Goal: Task Accomplishment & Management: Manage account settings

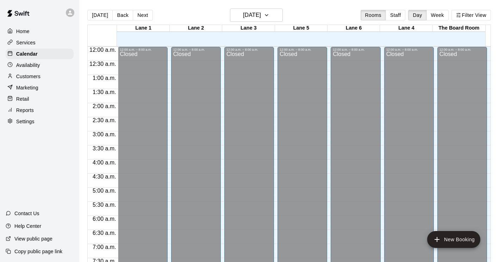
scroll to position [259, 0]
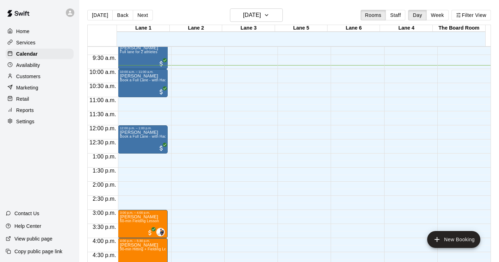
click at [29, 41] on p "Services" at bounding box center [25, 42] width 19 height 7
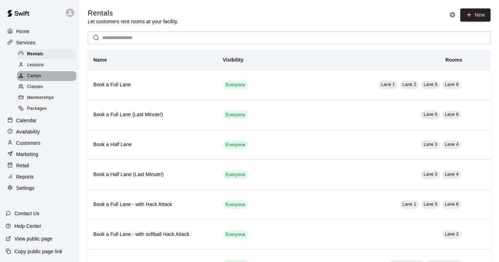
click at [34, 77] on span "Camps" at bounding box center [34, 75] width 14 height 7
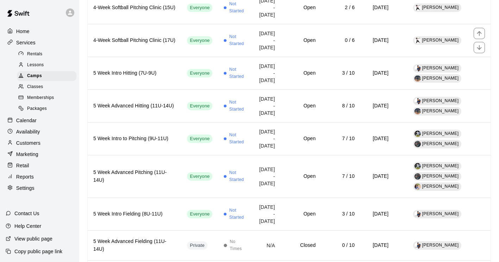
scroll to position [387, 0]
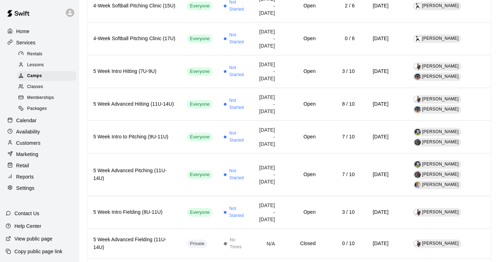
click at [31, 124] on p "Calendar" at bounding box center [26, 120] width 20 height 7
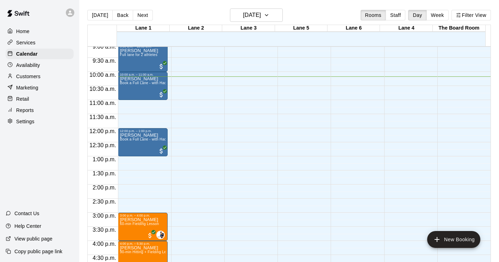
scroll to position [251, 0]
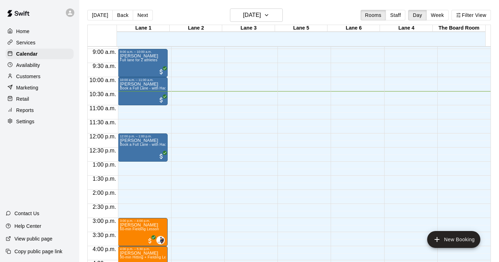
click at [33, 125] on p "Settings" at bounding box center [25, 121] width 18 height 7
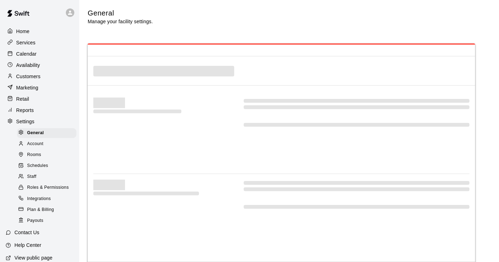
select select "**"
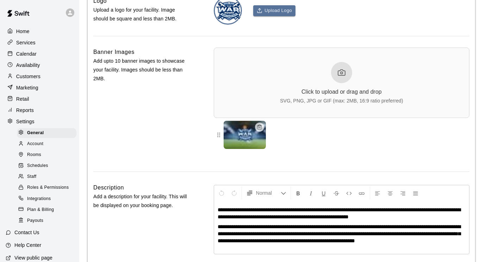
scroll to position [1585, 0]
click at [39, 182] on div "Staff" at bounding box center [46, 177] width 59 height 10
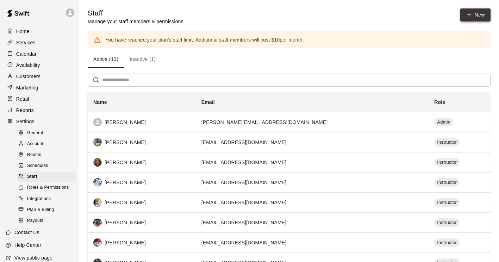
click at [480, 16] on link "New" at bounding box center [475, 14] width 30 height 13
select select "**"
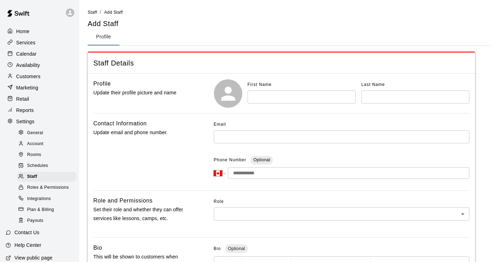
click at [245, 137] on input "text" at bounding box center [341, 136] width 255 height 13
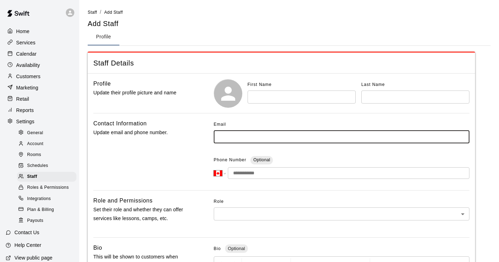
paste input "**********"
type input "**********"
click at [279, 100] on input "text" at bounding box center [301, 96] width 108 height 13
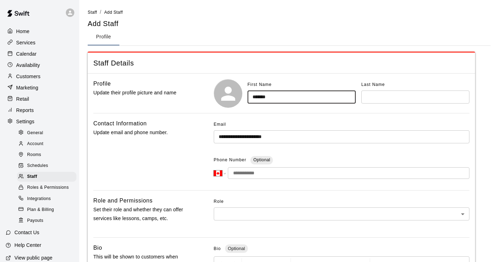
type input "*******"
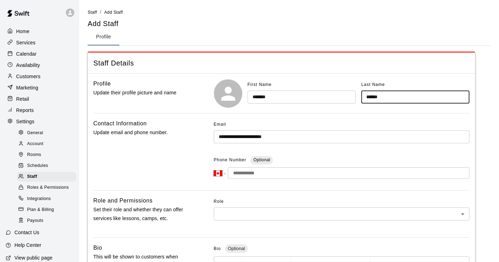
type input "******"
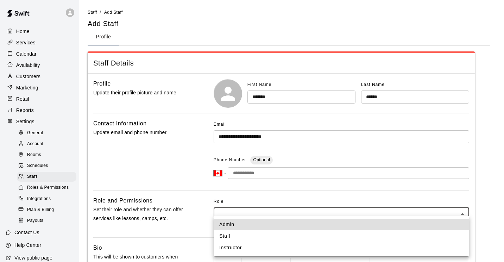
click at [240, 211] on body "**********" at bounding box center [252, 230] width 504 height 461
click at [236, 244] on li "Instructor" at bounding box center [341, 248] width 255 height 12
type input "**********"
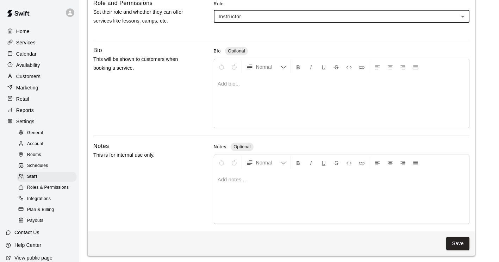
scroll to position [200, 0]
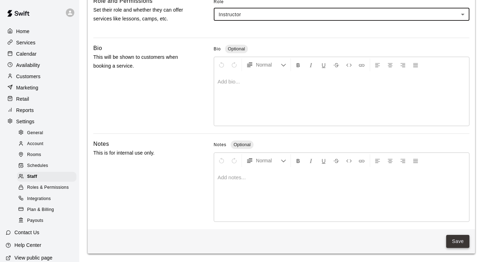
click at [465, 243] on button "Save" at bounding box center [457, 241] width 23 height 13
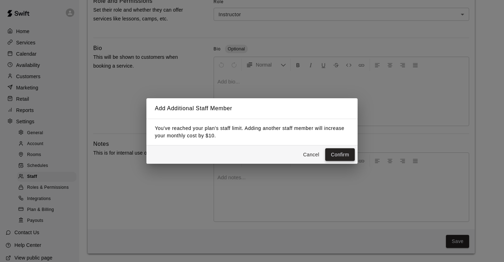
click at [334, 154] on button "Confirm" at bounding box center [340, 154] width 30 height 13
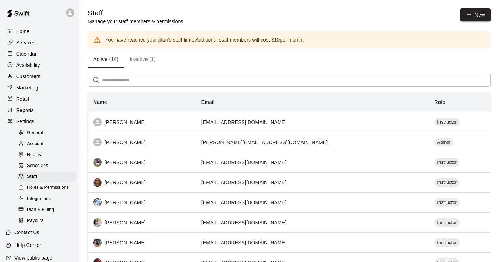
click at [23, 42] on p "Services" at bounding box center [25, 42] width 19 height 7
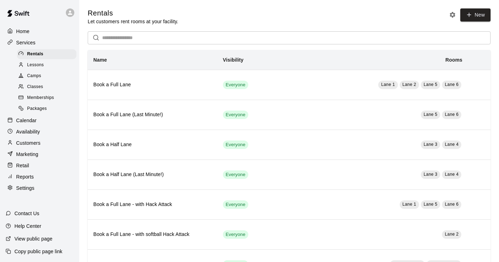
click at [48, 69] on div "Lessons" at bounding box center [46, 65] width 59 height 10
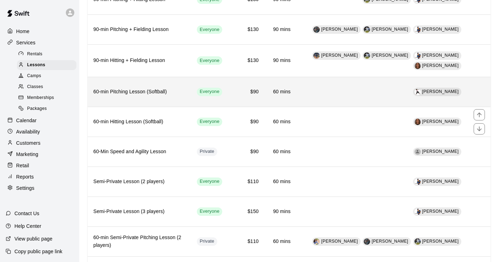
scroll to position [246, 0]
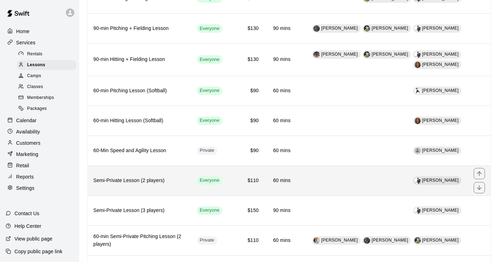
click at [116, 182] on h6 "Semi-Private Lesson (2 players)" at bounding box center [139, 181] width 92 height 8
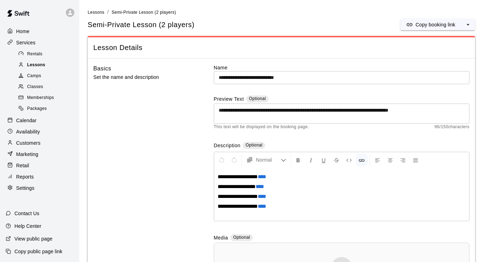
click at [44, 64] on span "Lessons" at bounding box center [36, 65] width 18 height 7
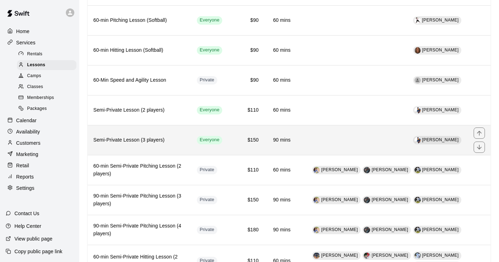
scroll to position [282, 0]
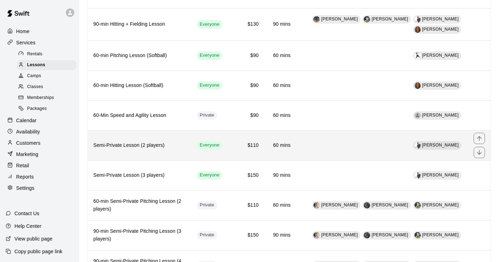
click at [113, 147] on h6 "Semi-Private Lesson (2 players)" at bounding box center [139, 145] width 92 height 8
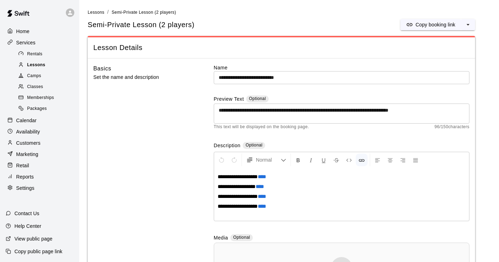
click at [42, 67] on span "Lessons" at bounding box center [36, 65] width 18 height 7
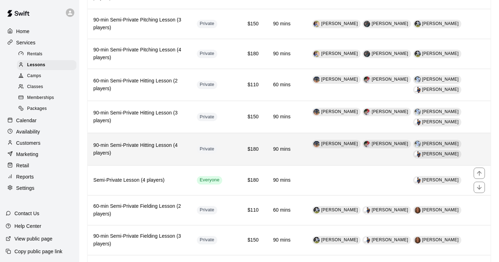
scroll to position [457, 0]
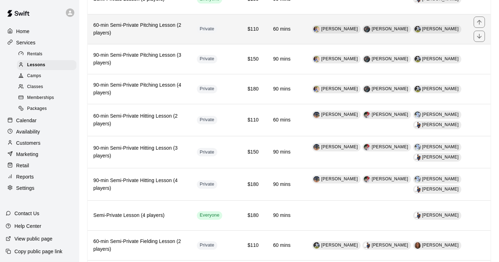
click at [118, 23] on h6 "60-min Semi-Private Pitching Lesson (2 players)" at bounding box center [139, 28] width 92 height 15
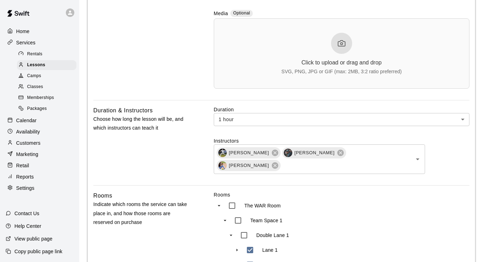
scroll to position [290, 0]
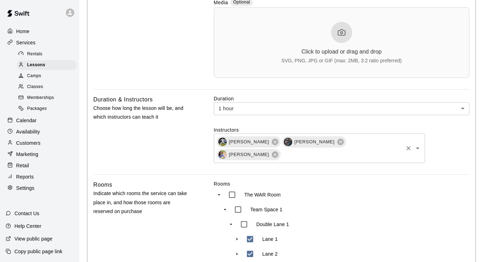
click at [418, 147] on icon "Open" at bounding box center [418, 148] width 4 height 2
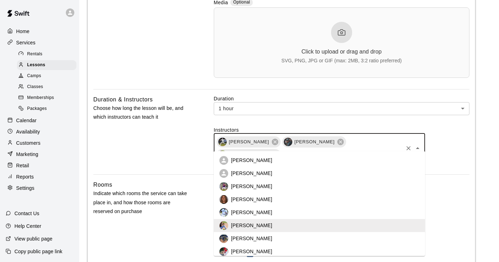
scroll to position [67, 0]
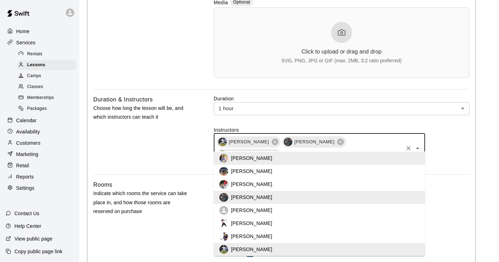
click at [248, 226] on p "[PERSON_NAME]" at bounding box center [251, 223] width 41 height 7
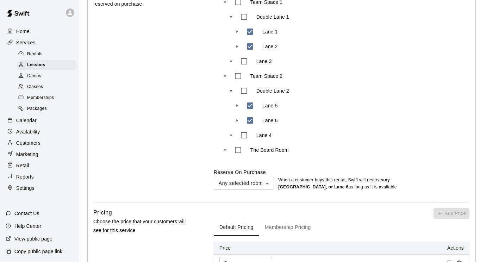
scroll to position [598, 0]
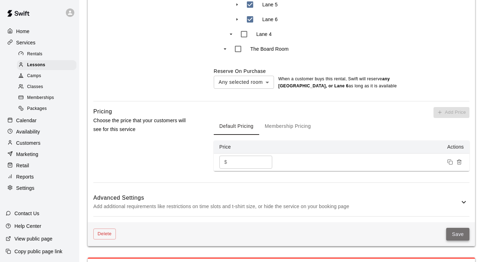
click at [457, 234] on button "Save" at bounding box center [457, 234] width 23 height 13
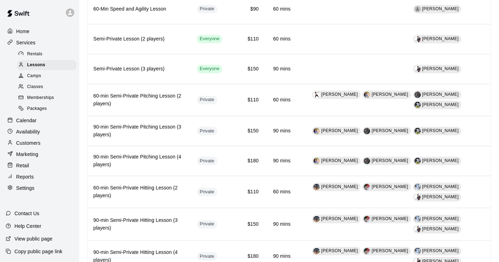
scroll to position [387, 0]
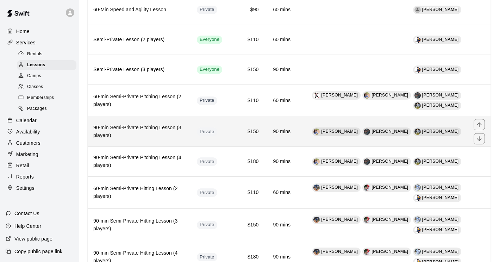
click at [125, 129] on h6 "90-min Semi-Private Pitching Lesson (3 players)" at bounding box center [139, 131] width 92 height 15
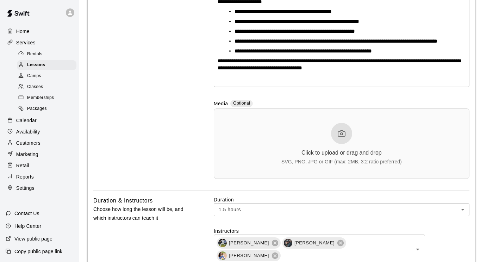
scroll to position [229, 0]
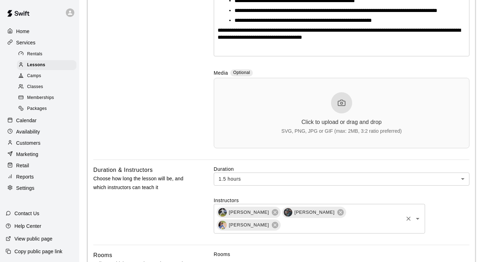
click at [418, 218] on icon "Open" at bounding box center [418, 219] width 4 height 2
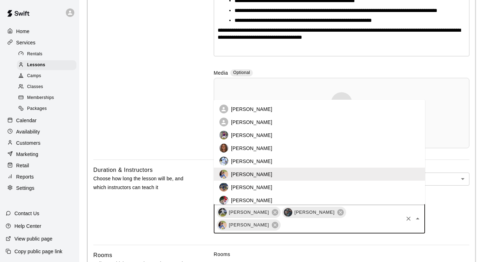
scroll to position [67, 0]
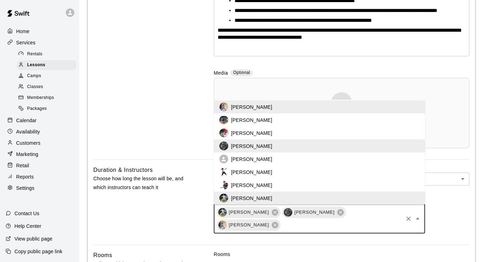
click at [234, 172] on p "[PERSON_NAME]" at bounding box center [251, 172] width 41 height 7
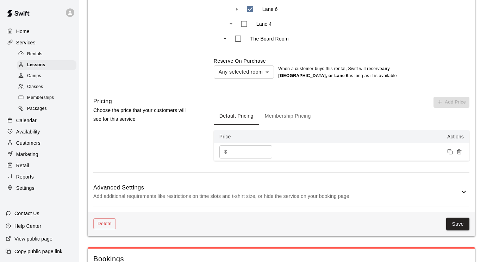
scroll to position [652, 0]
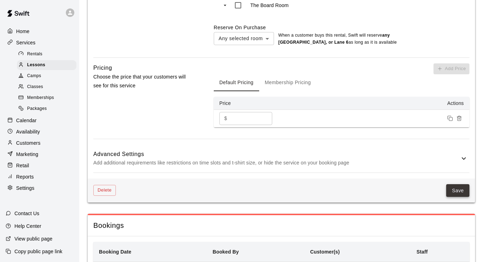
click at [450, 189] on button "Save" at bounding box center [457, 190] width 23 height 13
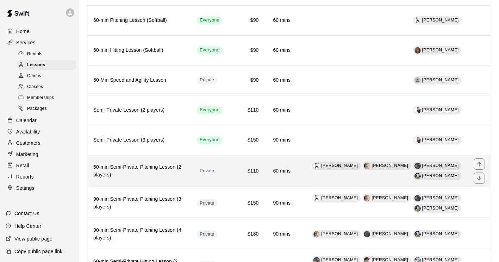
scroll to position [352, 0]
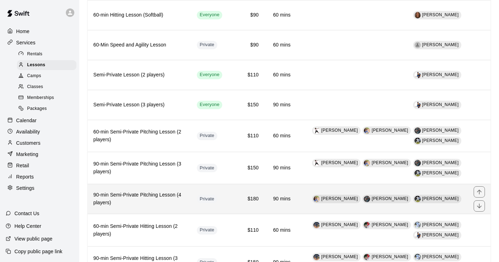
click at [127, 198] on h6 "90-min Semi-Private Pitching Lesson (4 players)" at bounding box center [139, 198] width 92 height 15
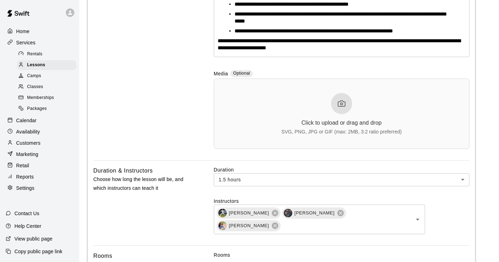
scroll to position [262, 0]
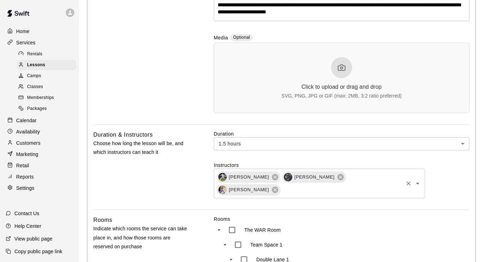
click at [420, 179] on icon "Open" at bounding box center [417, 183] width 8 height 8
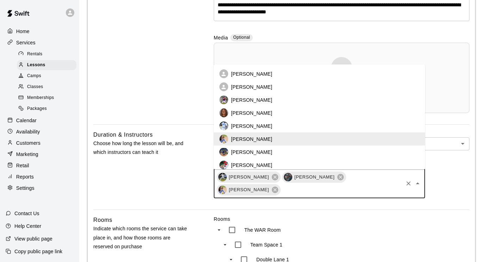
scroll to position [67, 0]
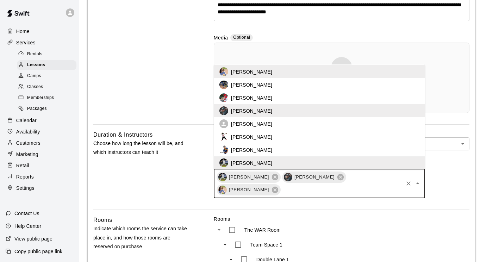
click at [222, 140] on img at bounding box center [223, 136] width 9 height 9
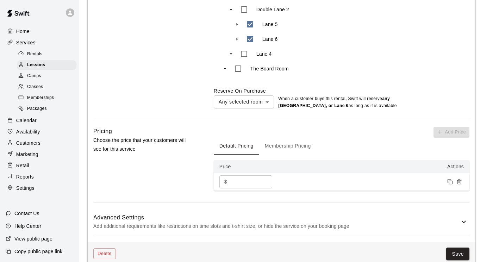
scroll to position [649, 0]
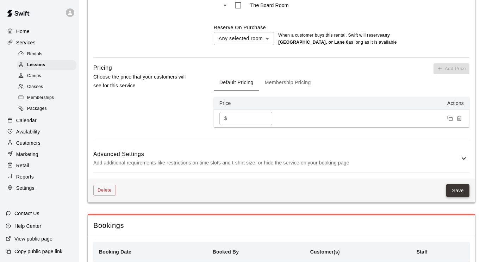
click at [459, 190] on button "Save" at bounding box center [457, 190] width 23 height 13
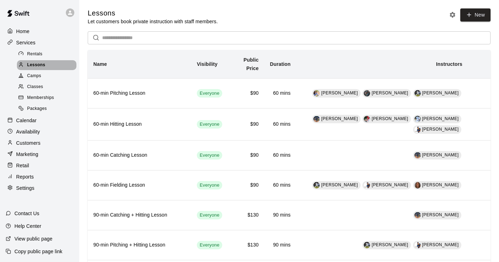
click at [36, 64] on span "Lessons" at bounding box center [36, 65] width 18 height 7
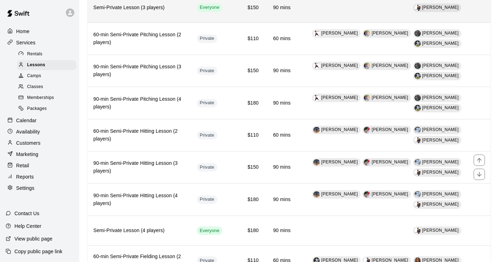
scroll to position [457, 0]
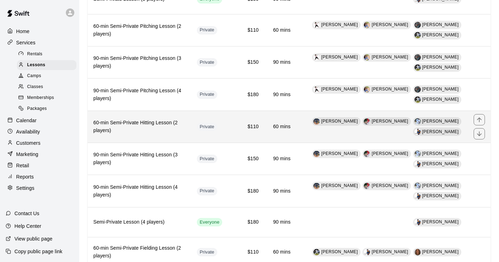
click at [132, 127] on h6 "60-min Semi-Private Hitting Lesson (2 players)" at bounding box center [139, 126] width 92 height 15
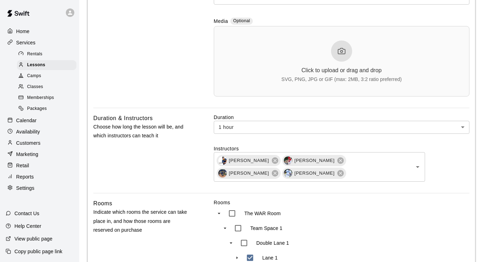
scroll to position [282, 0]
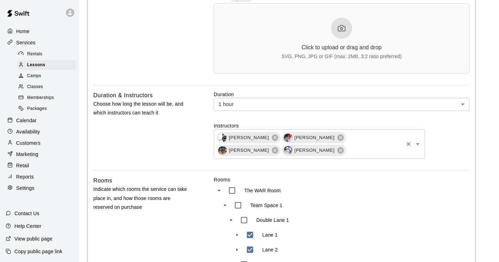
click at [347, 153] on input "text" at bounding box center [374, 150] width 55 height 9
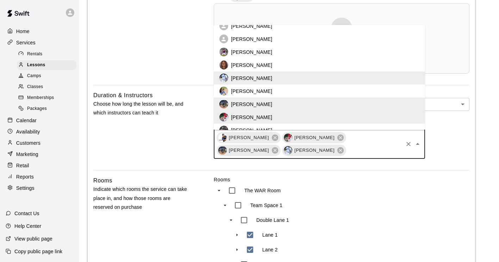
scroll to position [0, 0]
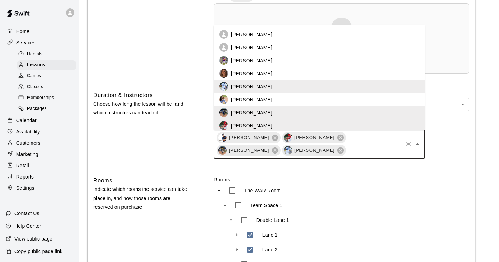
click at [251, 71] on p "[PERSON_NAME]" at bounding box center [251, 73] width 41 height 7
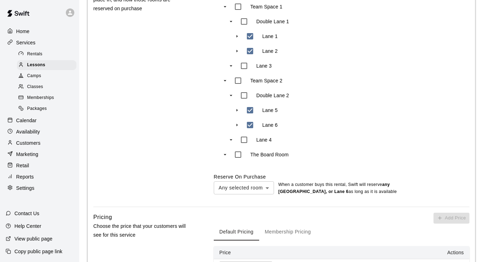
scroll to position [598, 0]
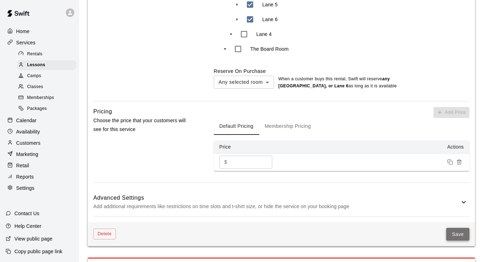
click at [463, 228] on button "Save" at bounding box center [457, 234] width 23 height 13
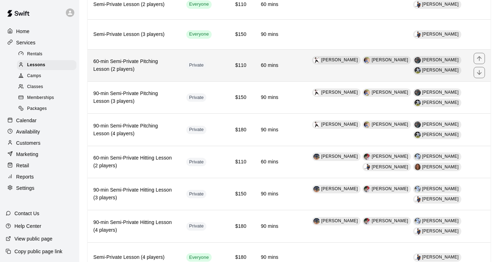
scroll to position [457, 0]
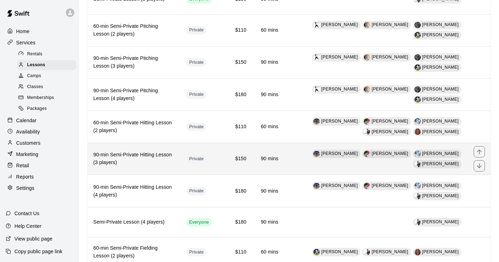
click at [145, 160] on h6 "90-min Semi-Private Hitting Lesson (3 players)" at bounding box center [134, 158] width 82 height 15
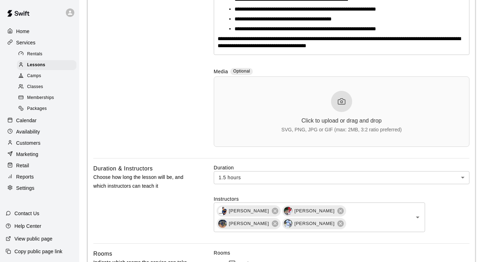
scroll to position [246, 0]
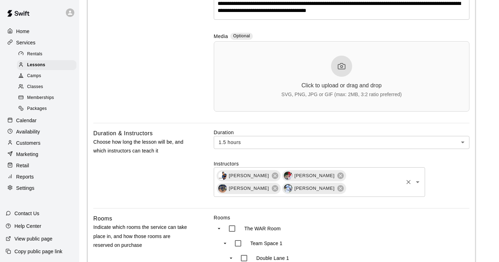
click at [347, 192] on input "text" at bounding box center [374, 188] width 55 height 9
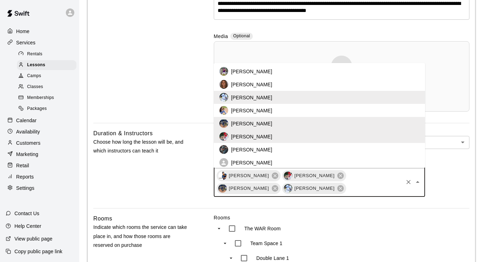
scroll to position [19, 0]
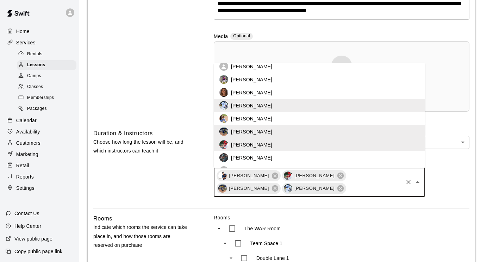
click at [244, 94] on p "[PERSON_NAME]" at bounding box center [251, 92] width 41 height 7
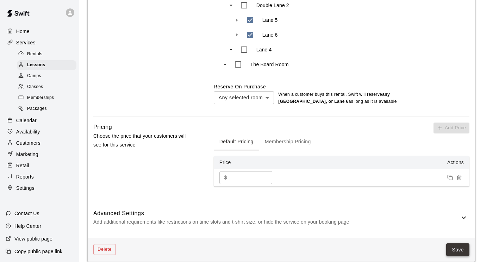
scroll to position [598, 0]
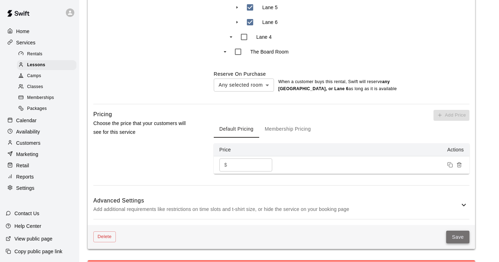
click at [466, 230] on button "Save" at bounding box center [457, 236] width 23 height 13
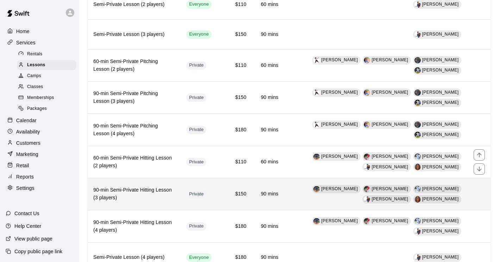
scroll to position [457, 0]
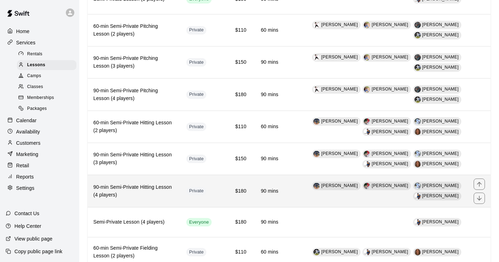
click at [157, 191] on h6 "90-min Semi-Private Hitting Lesson (4 players)" at bounding box center [134, 190] width 82 height 15
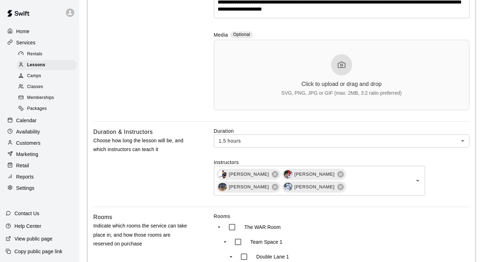
scroll to position [246, 0]
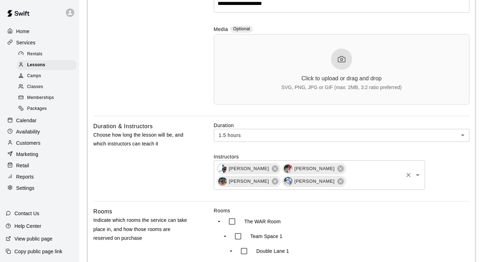
click at [347, 180] on input "text" at bounding box center [374, 181] width 55 height 9
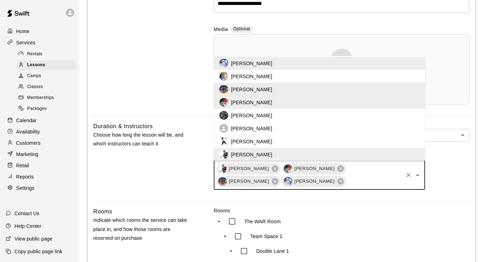
scroll to position [19, 0]
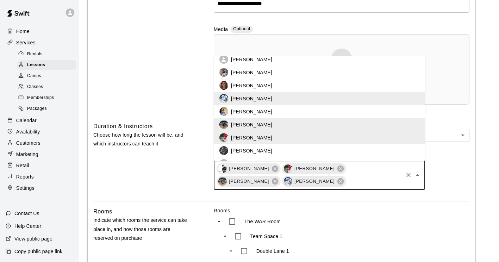
click at [252, 86] on p "[PERSON_NAME]" at bounding box center [251, 85] width 41 height 7
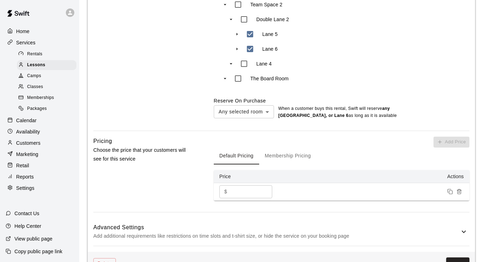
scroll to position [598, 0]
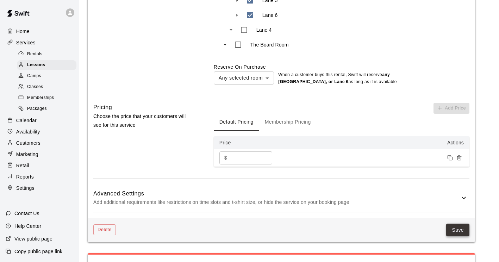
click at [464, 223] on button "Save" at bounding box center [457, 229] width 23 height 13
